Goal: Task Accomplishment & Management: Manage account settings

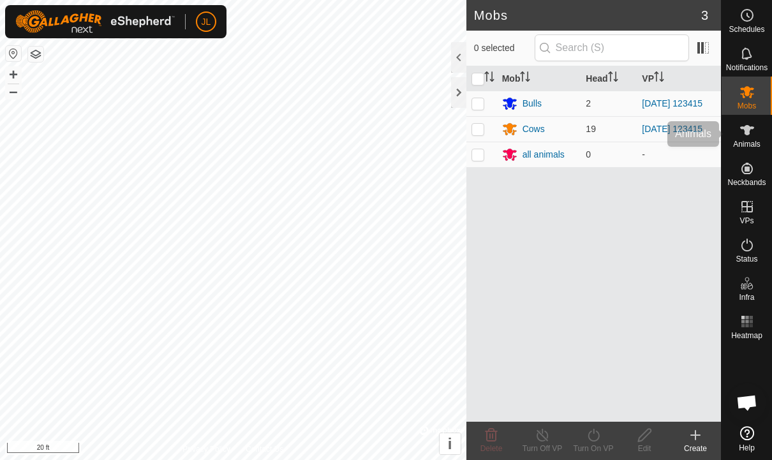
click at [755, 128] on es-animals-svg-icon at bounding box center [747, 130] width 23 height 20
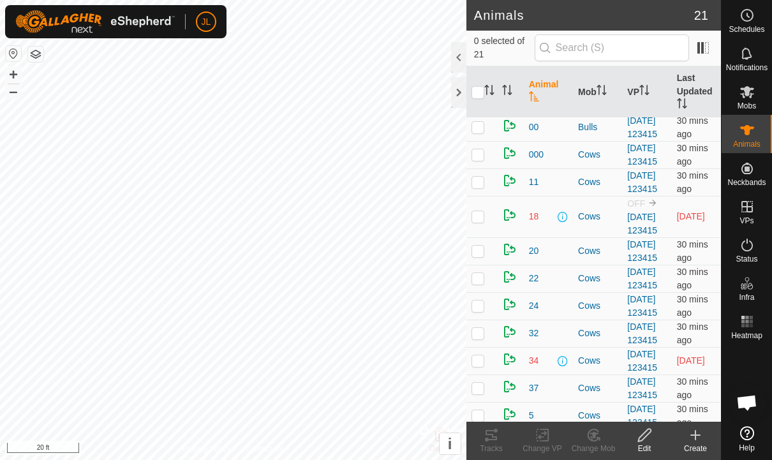
scroll to position [6, 0]
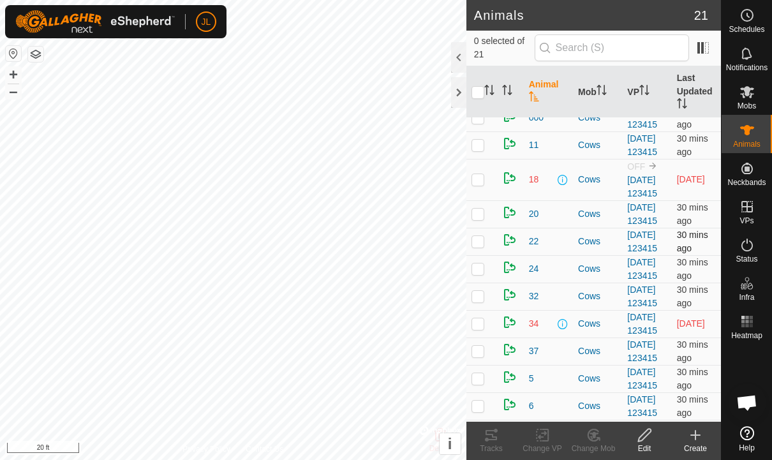
click at [485, 255] on td at bounding box center [482, 241] width 31 height 27
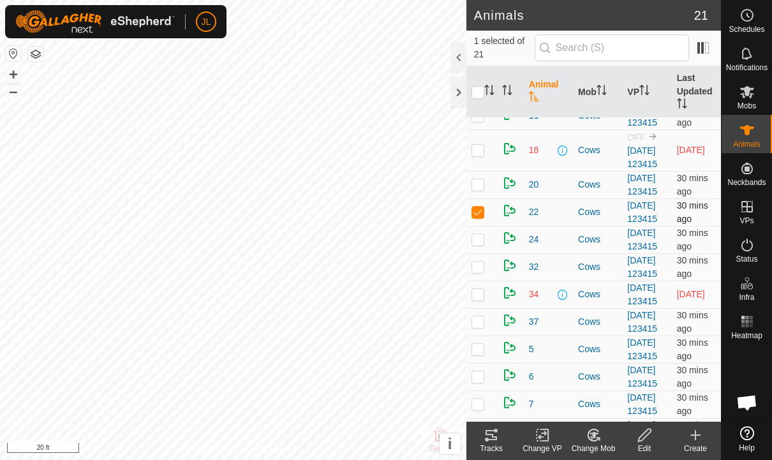
scroll to position [76, 0]
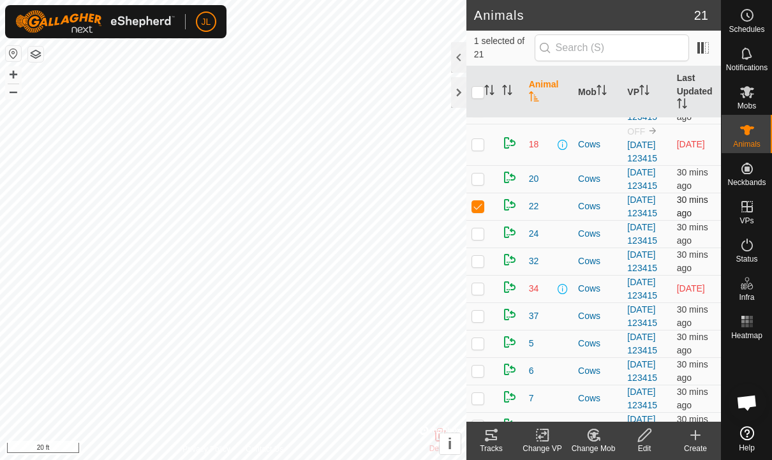
click at [484, 211] on p-checkbox at bounding box center [478, 206] width 13 height 10
checkbox input "false"
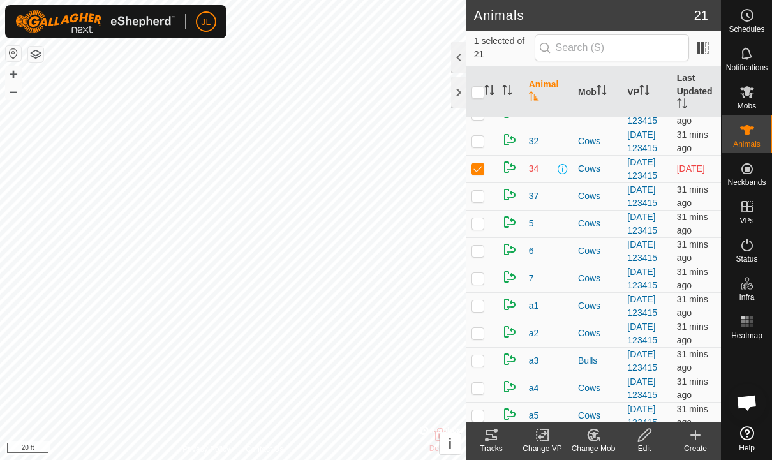
scroll to position [200, 0]
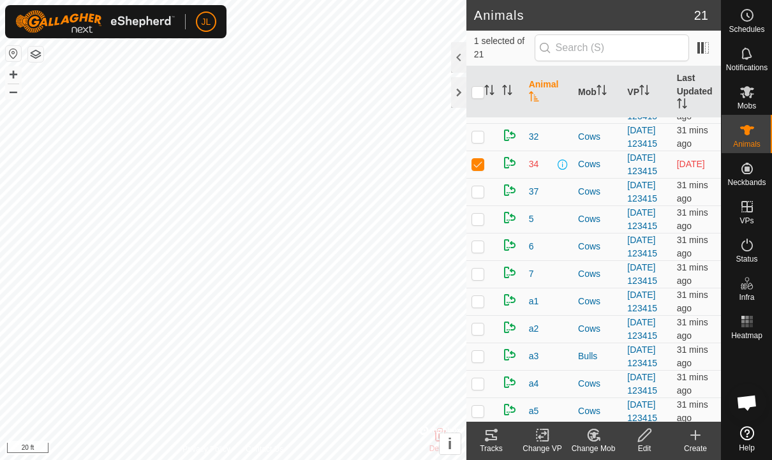
click at [485, 178] on td at bounding box center [482, 164] width 31 height 27
checkbox input "false"
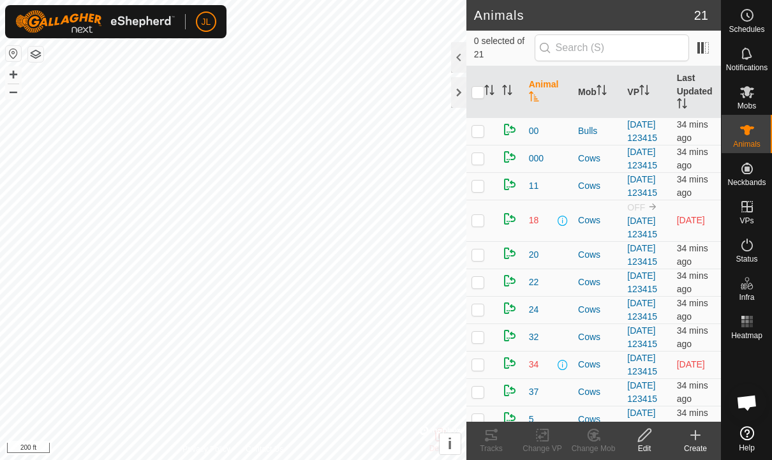
scroll to position [0, 0]
click at [486, 200] on td at bounding box center [482, 185] width 31 height 27
click at [485, 200] on td at bounding box center [482, 185] width 31 height 27
checkbox input "false"
click at [455, 98] on div at bounding box center [458, 92] width 15 height 31
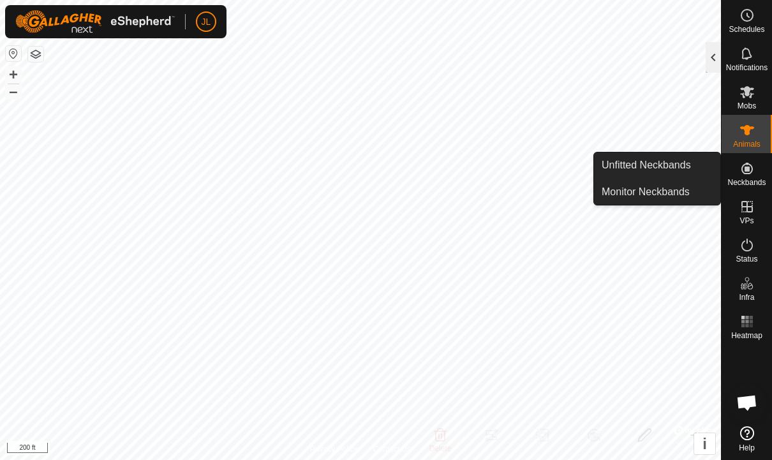
click at [713, 51] on div at bounding box center [713, 57] width 15 height 31
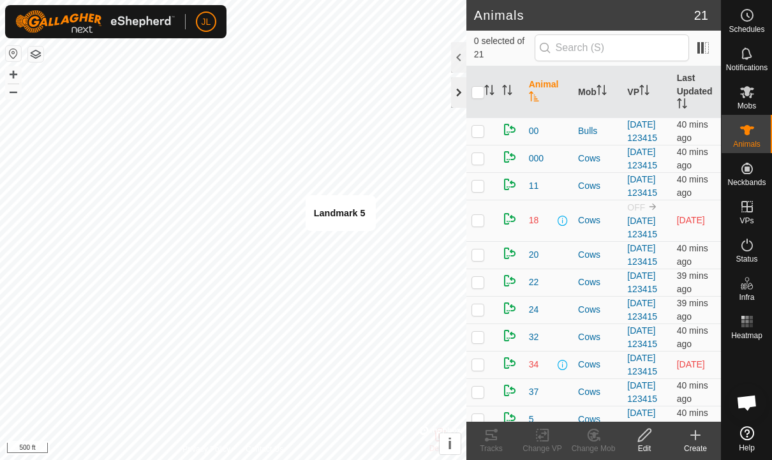
click at [465, 91] on div at bounding box center [458, 92] width 15 height 31
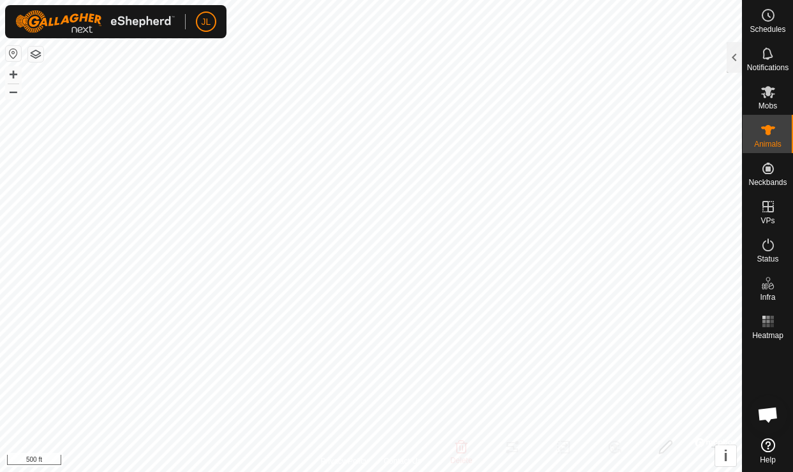
click at [770, 252] on icon at bounding box center [768, 244] width 15 height 15
click at [772, 253] on es-activation-svg-icon at bounding box center [768, 245] width 23 height 20
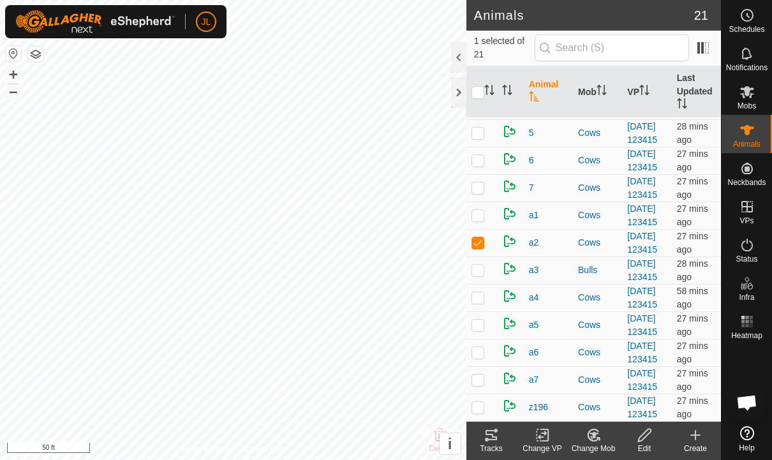
scroll to position [568, 0]
click at [464, 89] on div at bounding box center [458, 92] width 15 height 31
